Goal: Navigation & Orientation: Find specific page/section

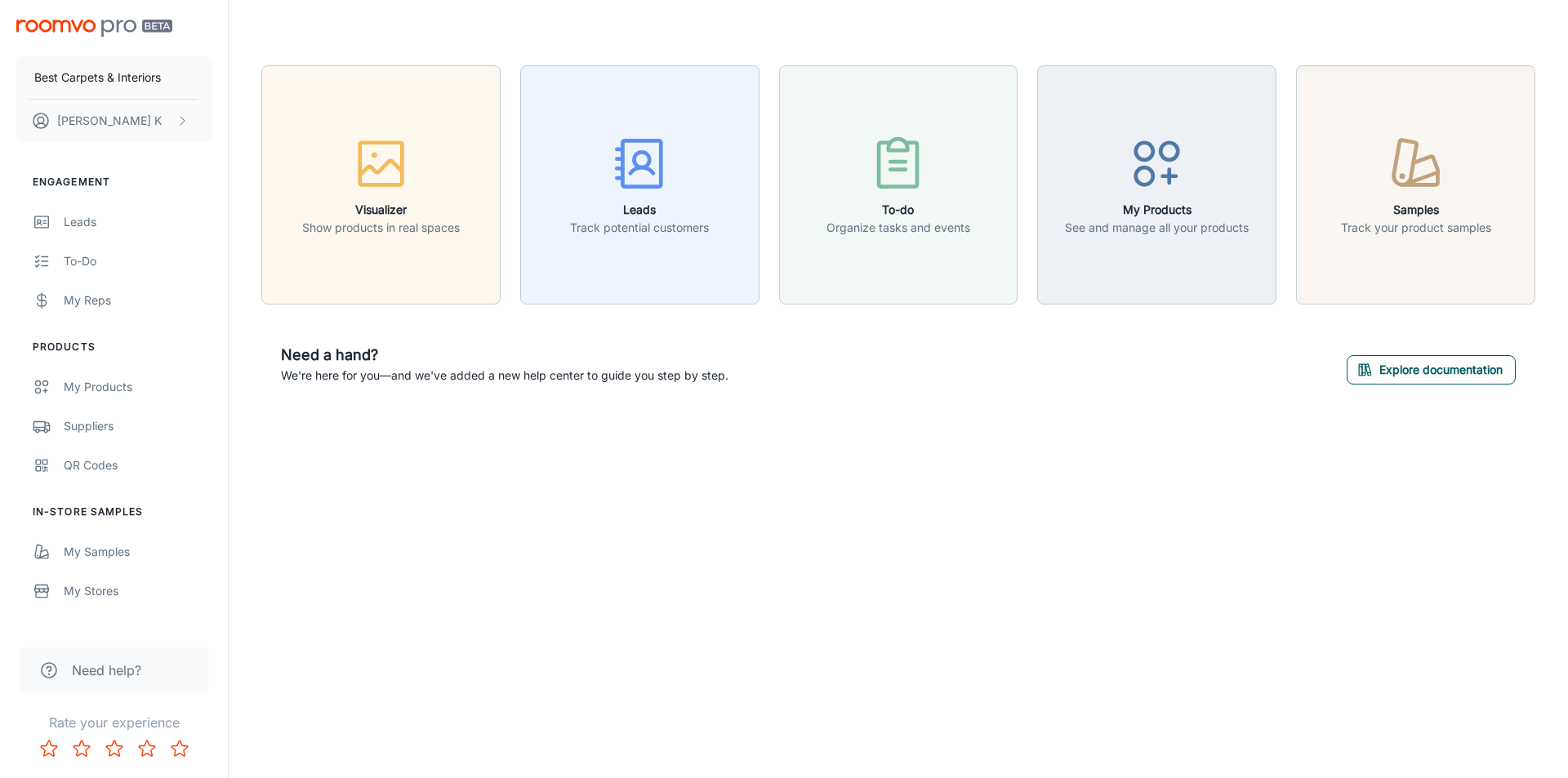
click at [1428, 369] on button "Explore documentation" at bounding box center [1431, 369] width 169 height 29
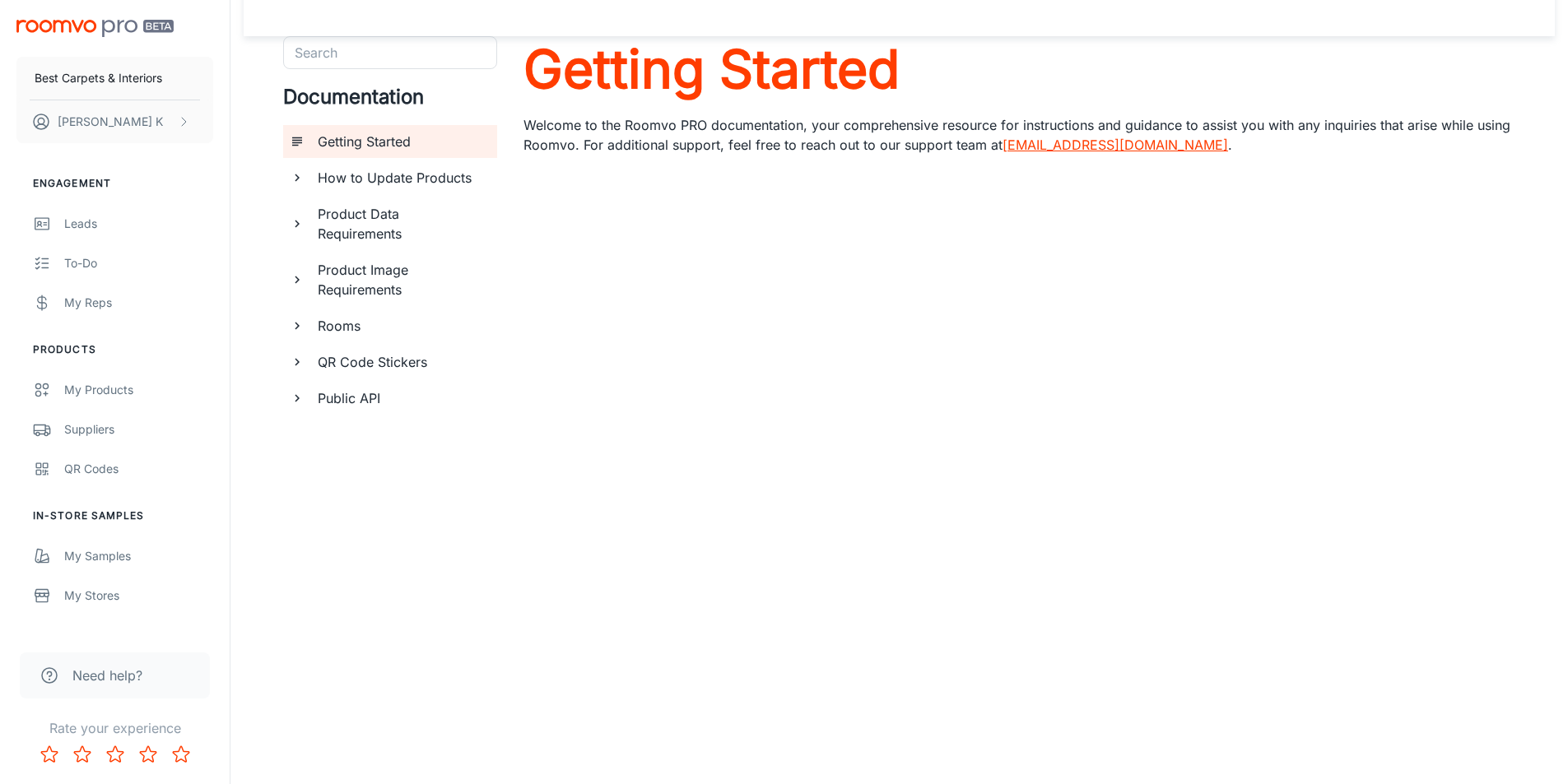
scroll to position [30, 0]
click at [98, 602] on div "My Stores" at bounding box center [138, 595] width 149 height 18
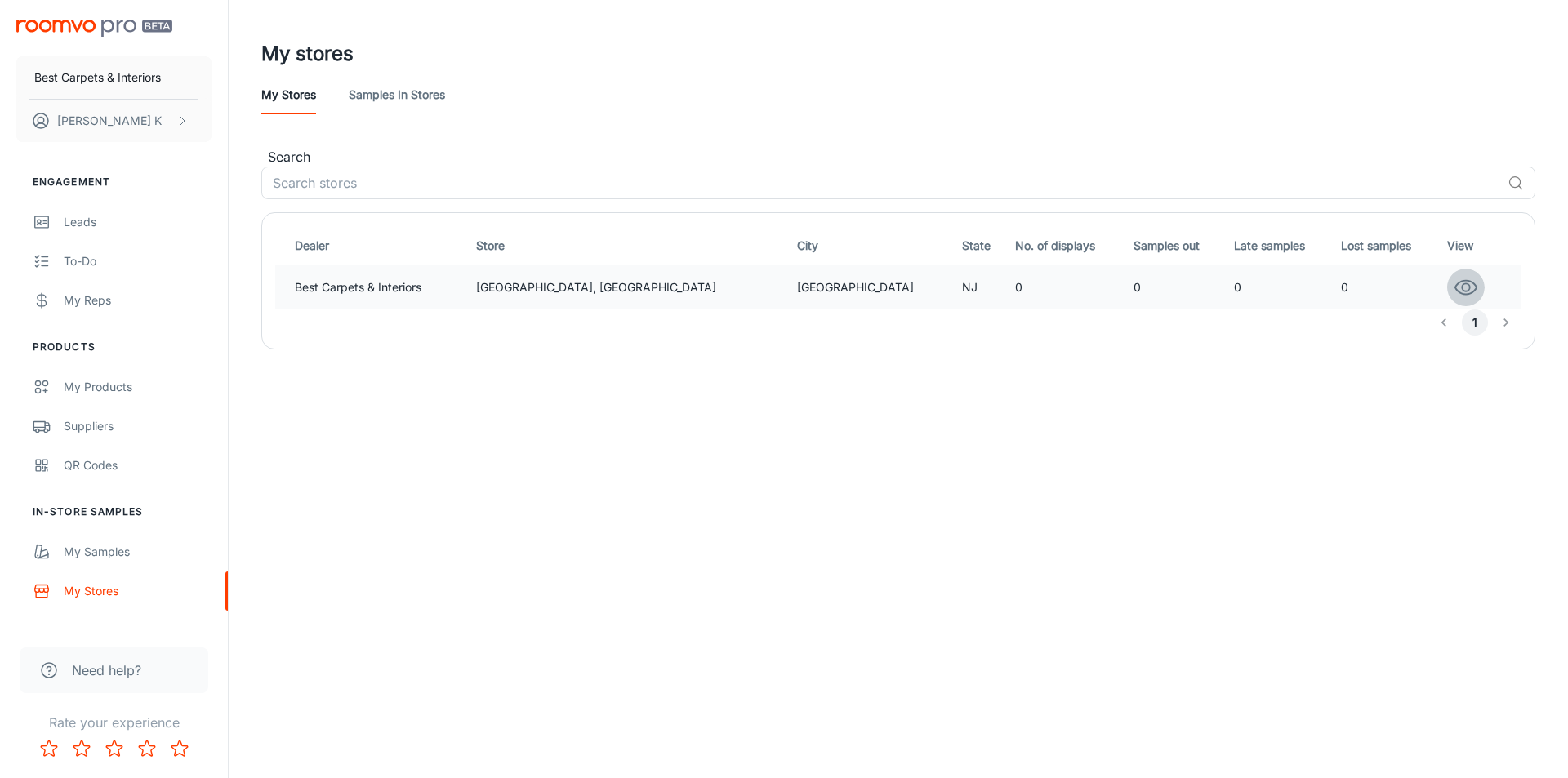
click at [1462, 291] on circle "button" at bounding box center [1465, 287] width 7 height 7
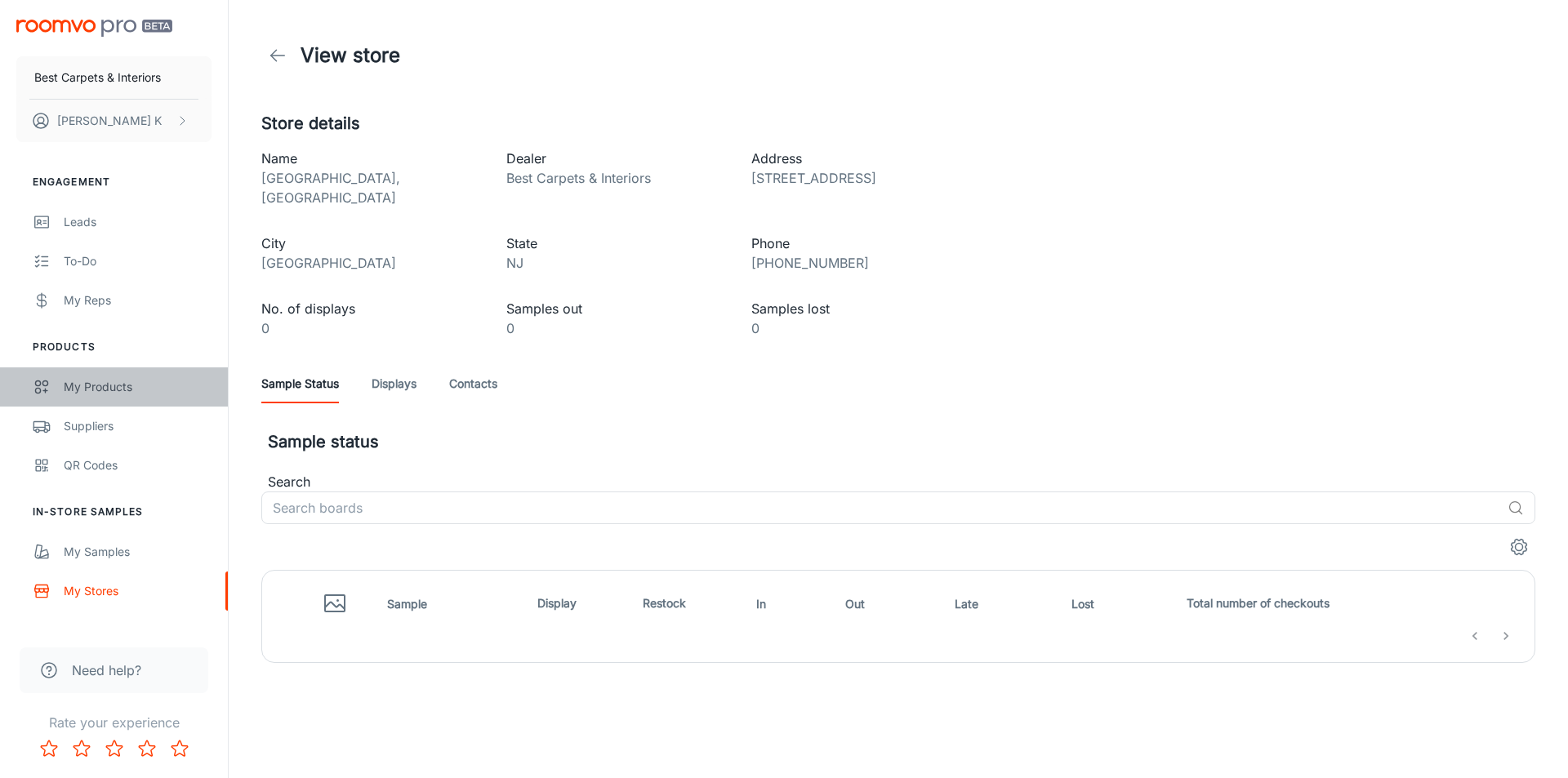
click at [104, 395] on div "My Products" at bounding box center [137, 387] width 148 height 18
